Goal: Transaction & Acquisition: Purchase product/service

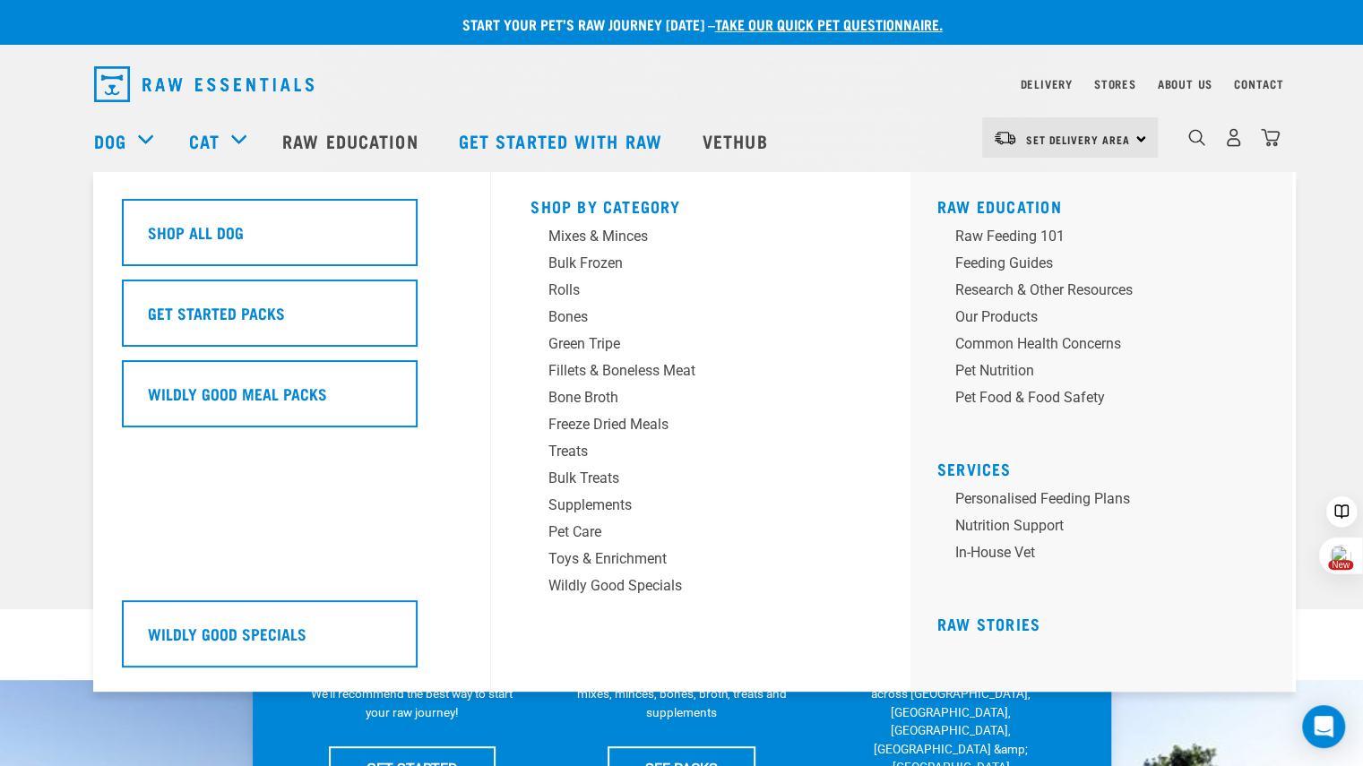
click at [136, 132] on div "Dog" at bounding box center [132, 141] width 77 height 72
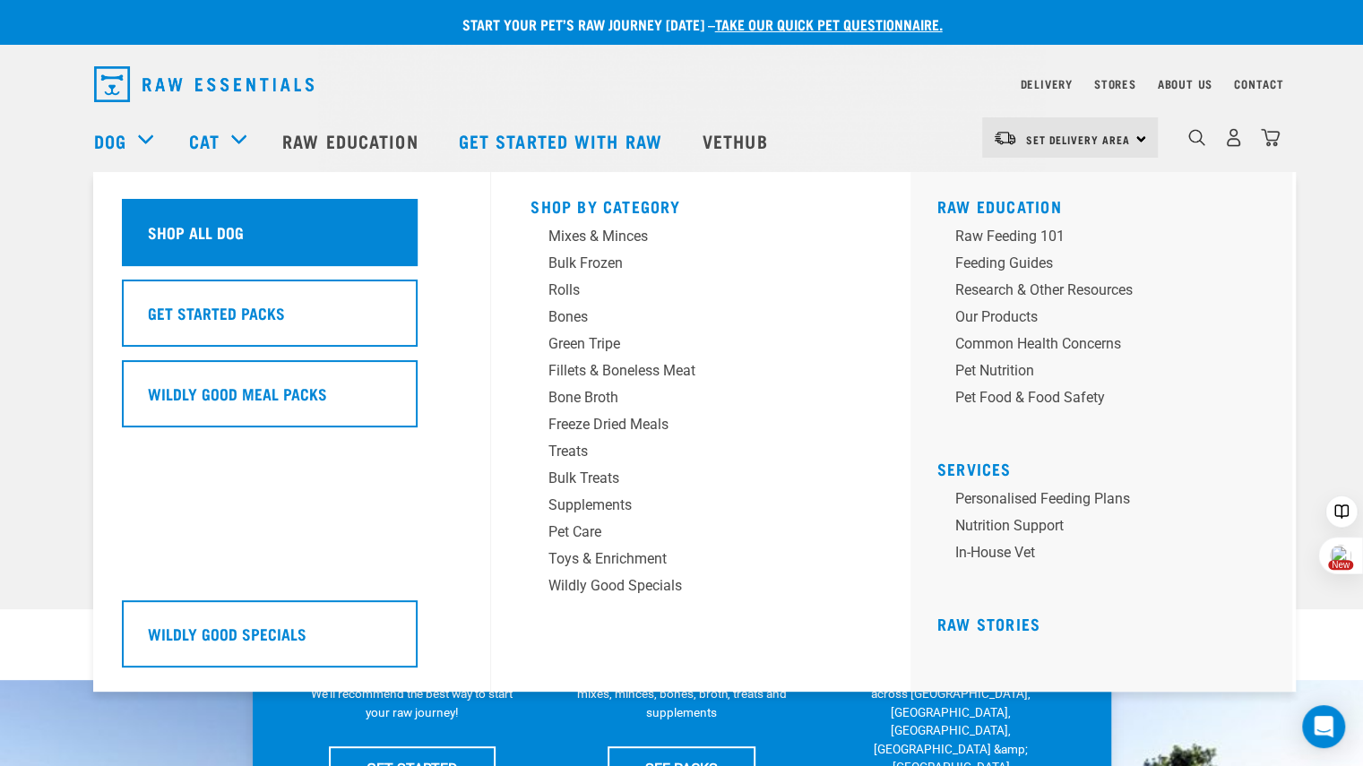
click at [177, 240] on h5 "Shop All Dog" at bounding box center [196, 231] width 96 height 23
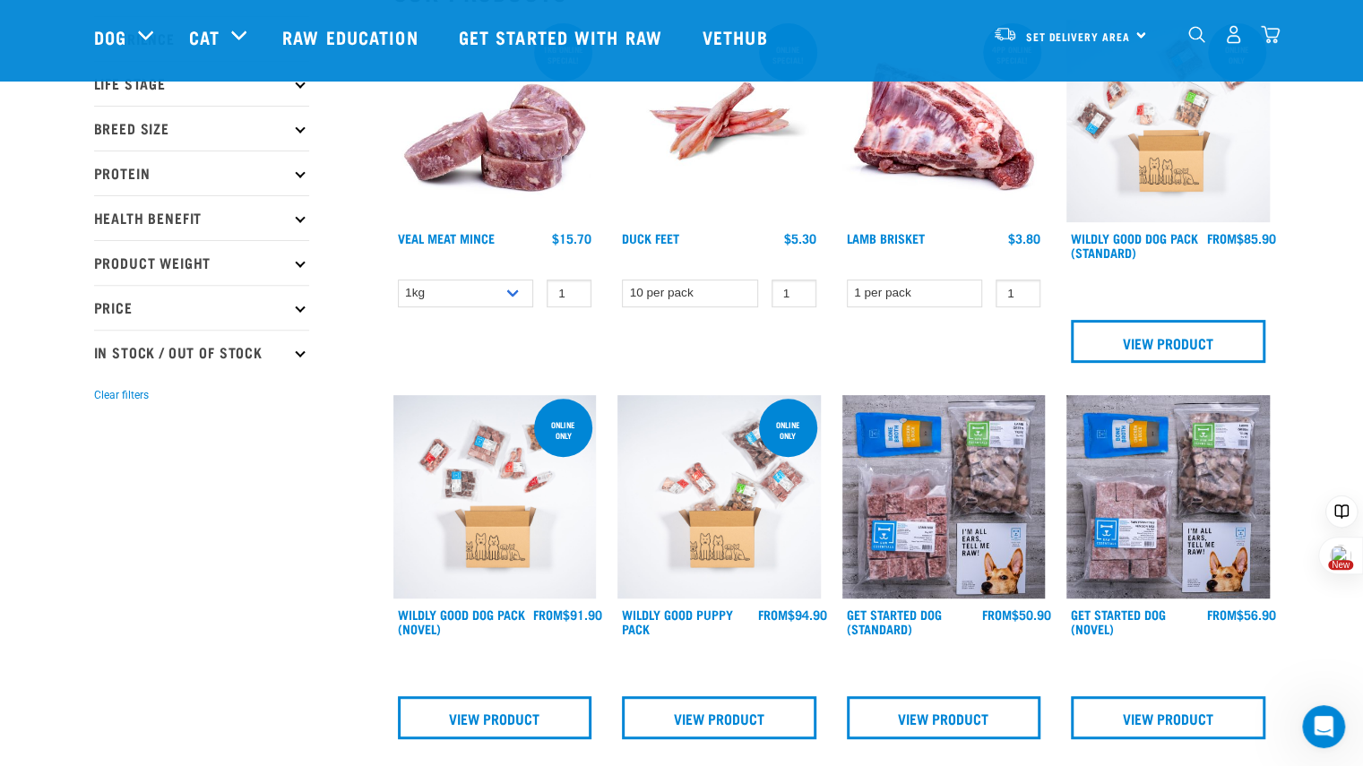
scroll to position [247, 0]
click at [1121, 39] on span "Set Delivery Area" at bounding box center [1078, 36] width 104 height 6
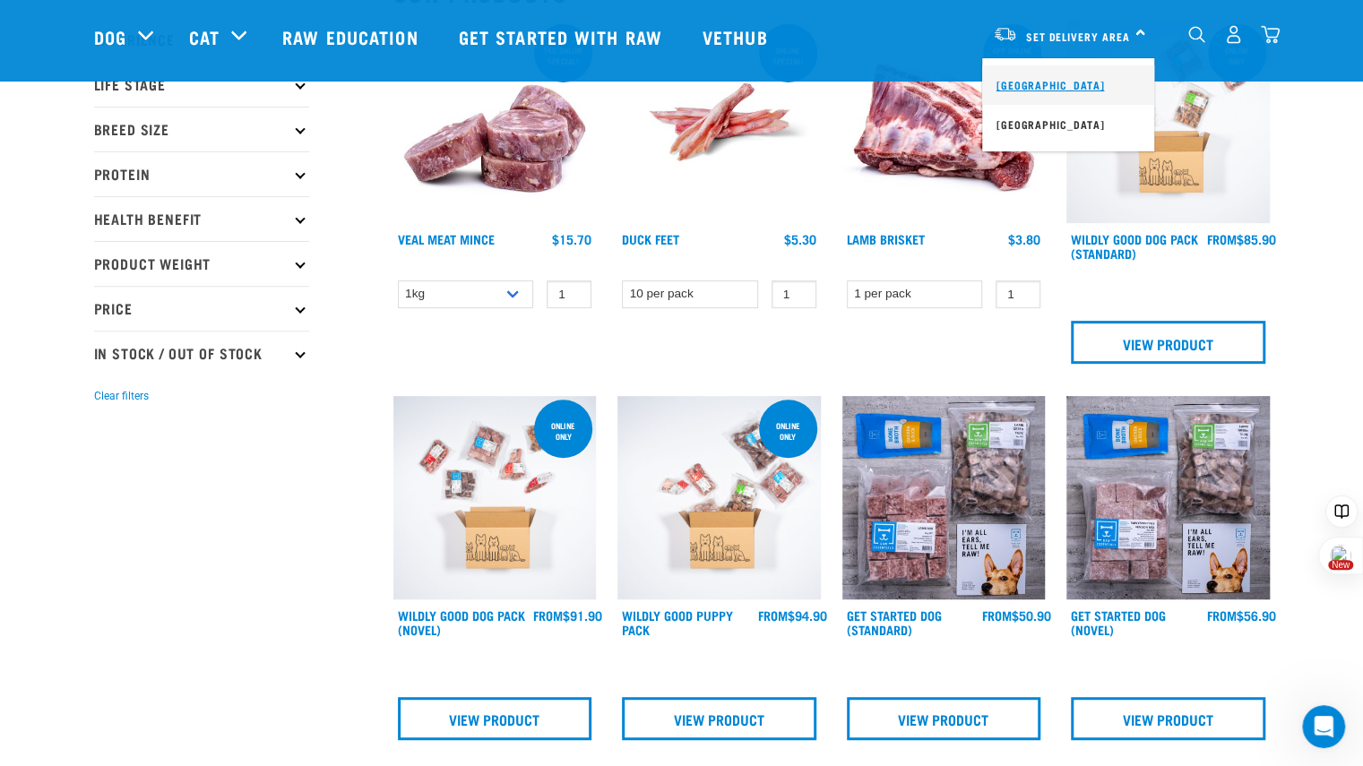
click at [1032, 91] on link "[GEOGRAPHIC_DATA]" at bounding box center [1068, 84] width 172 height 39
